Goal: Transaction & Acquisition: Obtain resource

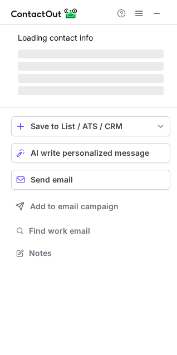
scroll to position [269, 177]
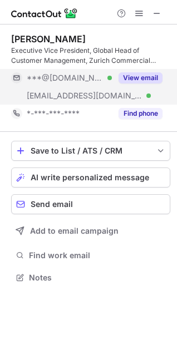
click at [149, 78] on button "View email" at bounding box center [141, 77] width 44 height 11
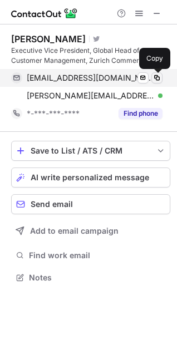
click at [154, 76] on span at bounding box center [157, 77] width 9 height 9
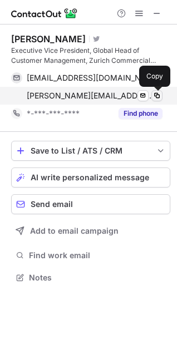
click at [155, 93] on span at bounding box center [157, 95] width 9 height 9
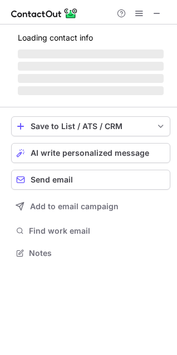
scroll to position [269, 177]
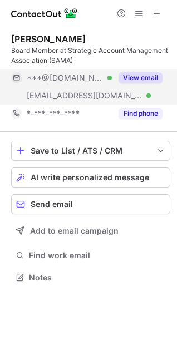
click at [145, 82] on button "View email" at bounding box center [141, 77] width 44 height 11
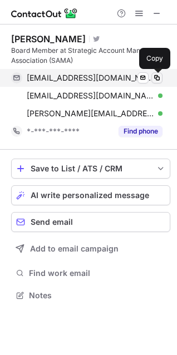
click at [155, 76] on span at bounding box center [157, 77] width 9 height 9
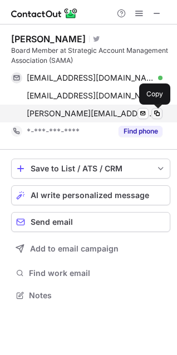
click at [156, 114] on span at bounding box center [157, 113] width 9 height 9
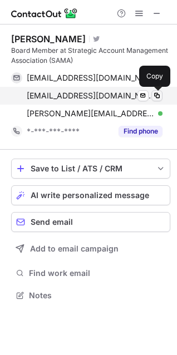
click at [156, 94] on span at bounding box center [157, 95] width 9 height 9
